Goal: Go to known website: Access a specific website the user already knows

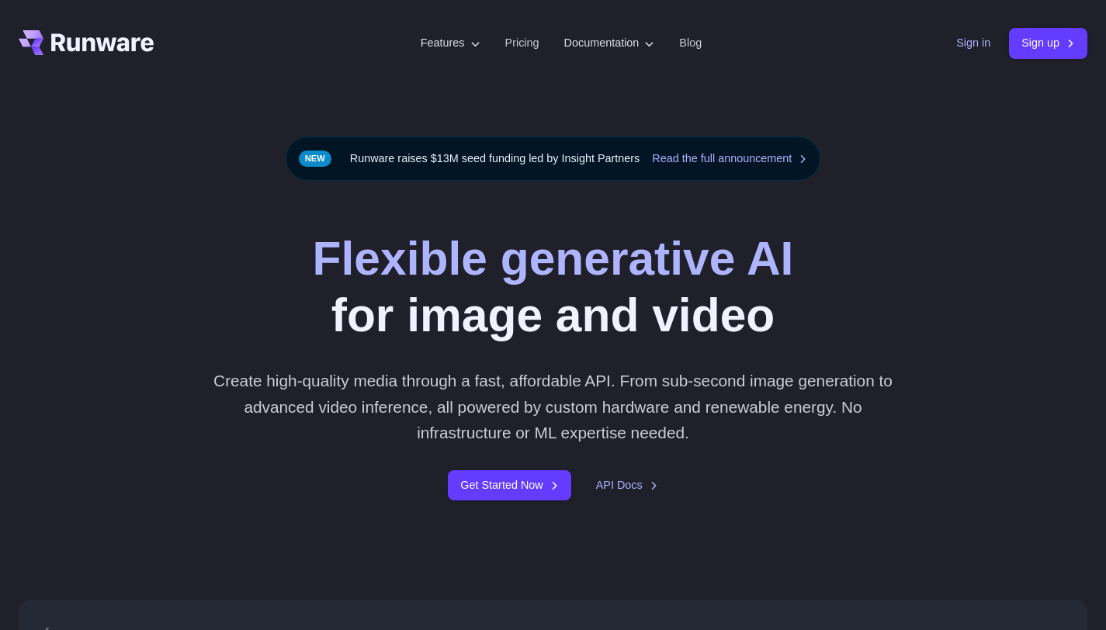
click at [961, 47] on link "Sign in" at bounding box center [973, 43] width 34 height 18
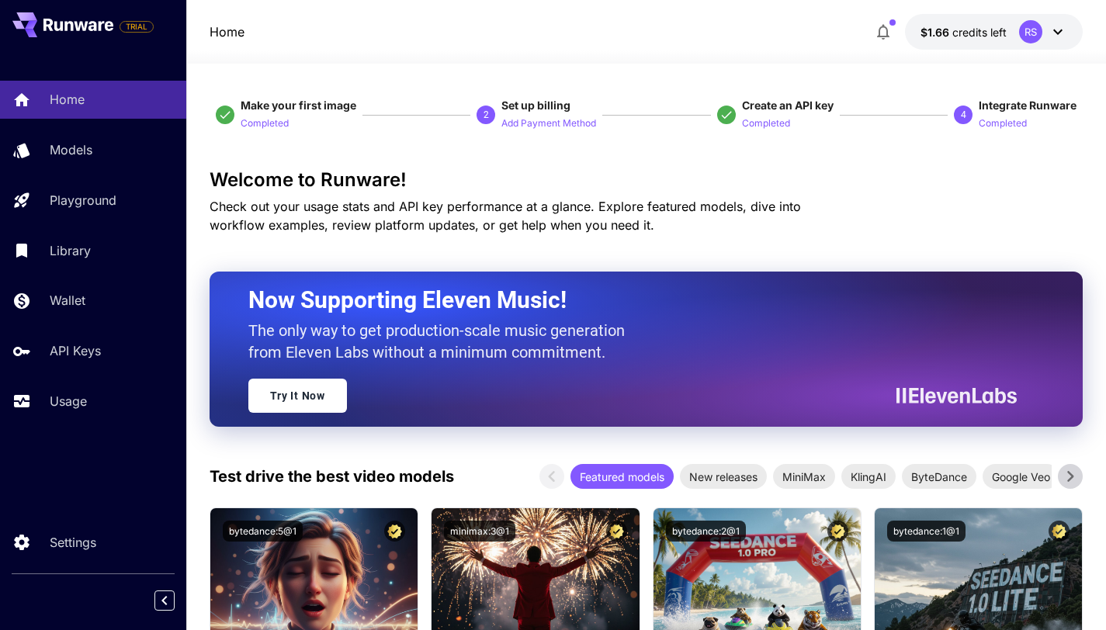
click at [1055, 30] on icon at bounding box center [1057, 31] width 9 height 5
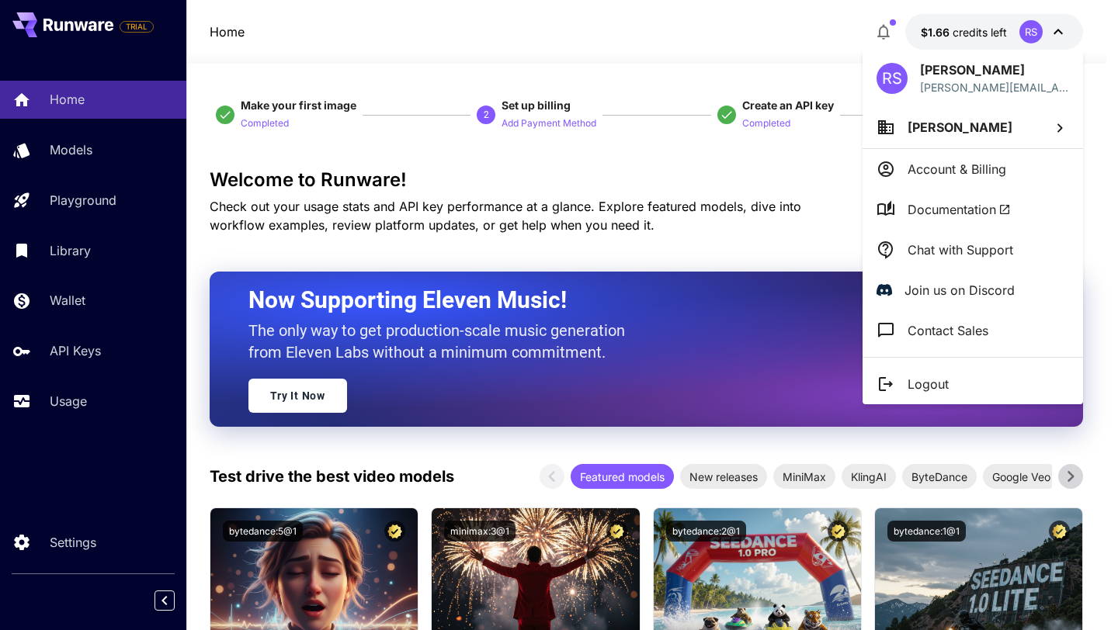
click at [1055, 30] on div at bounding box center [559, 315] width 1118 height 630
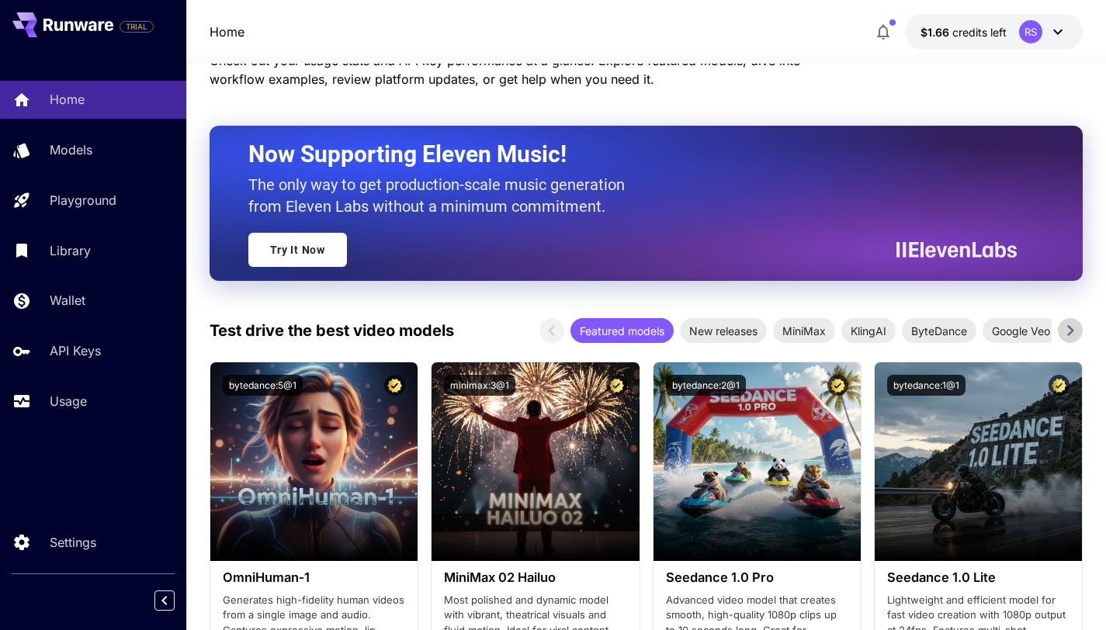
scroll to position [154, 0]
